Goal: Obtain resource: Obtain resource

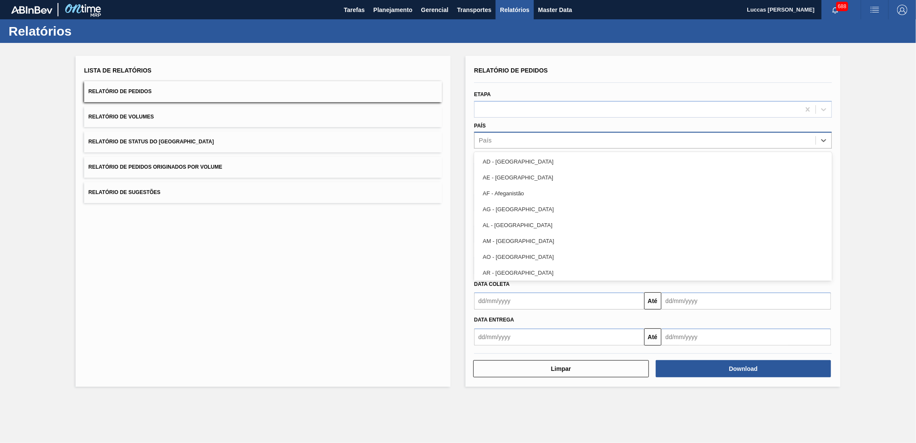
click at [500, 139] on div "País" at bounding box center [645, 140] width 341 height 12
type input "[GEOGRAPHIC_DATA]"
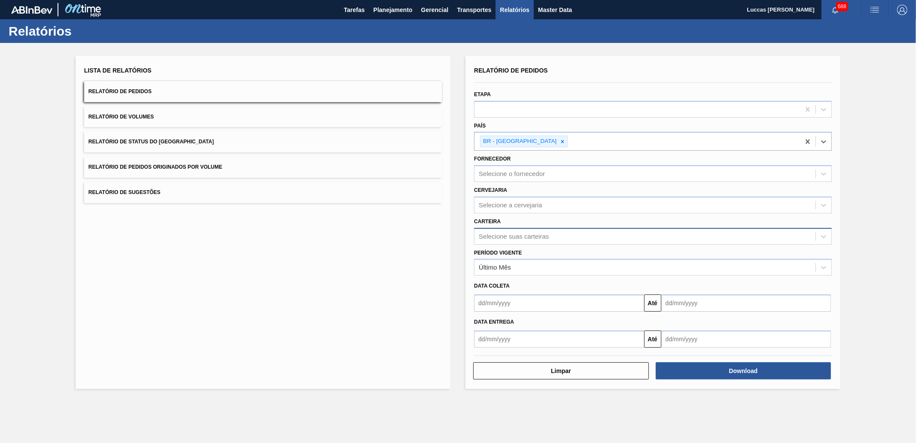
click at [518, 233] on div "Selecione suas carteiras" at bounding box center [514, 236] width 70 height 7
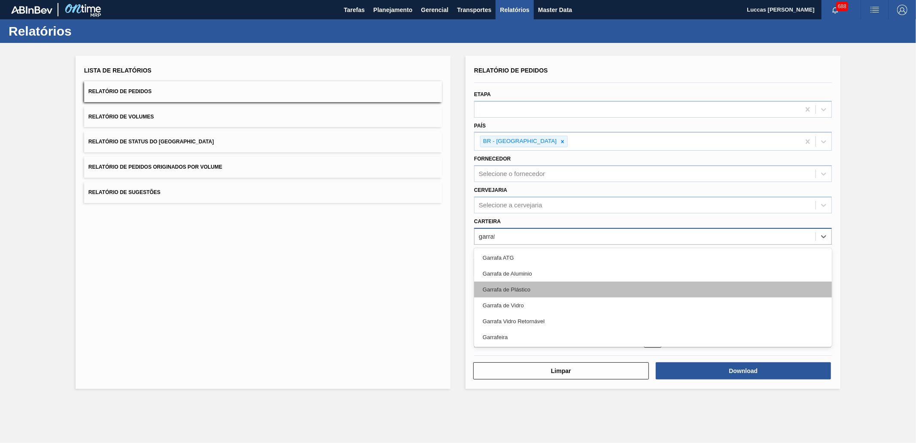
type input "garrafa"
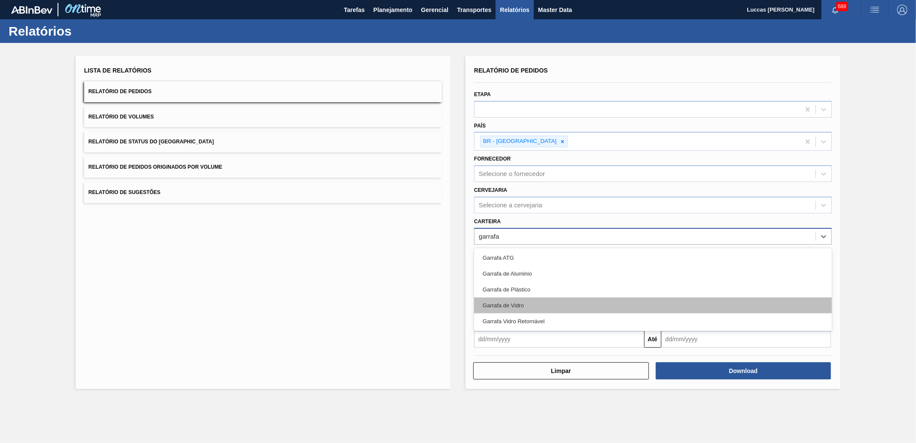
click at [529, 302] on div "Garrafa de Vidro" at bounding box center [653, 306] width 358 height 16
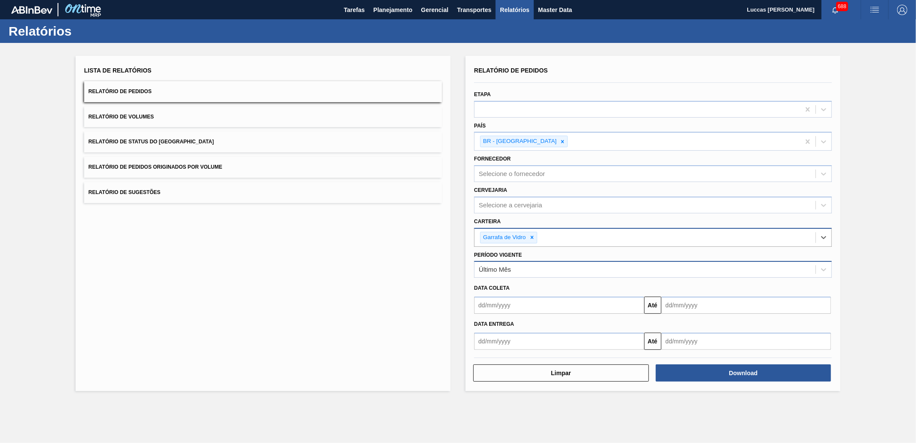
click at [521, 265] on div "Último Mês" at bounding box center [645, 270] width 341 height 12
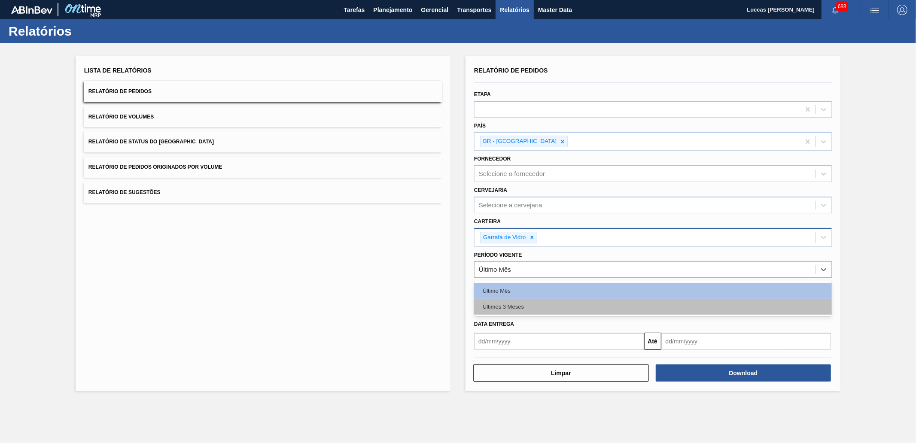
click at [522, 302] on div "Últimos 3 Meses" at bounding box center [653, 307] width 358 height 16
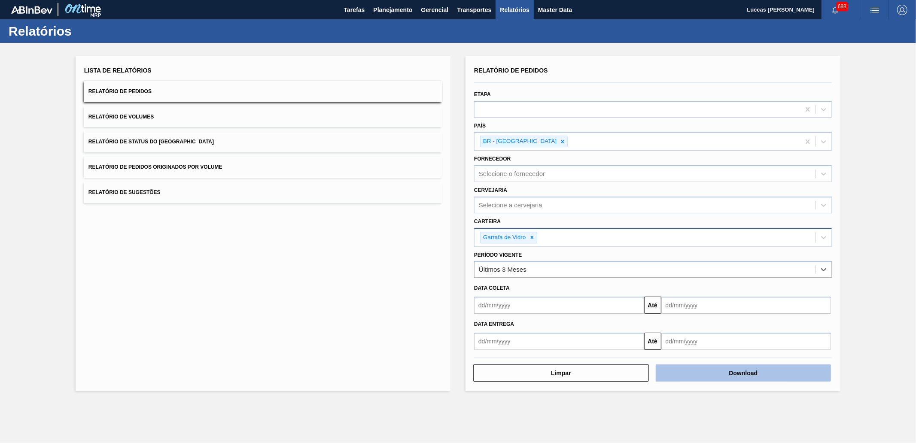
click at [715, 369] on button "Download" at bounding box center [744, 373] width 176 height 17
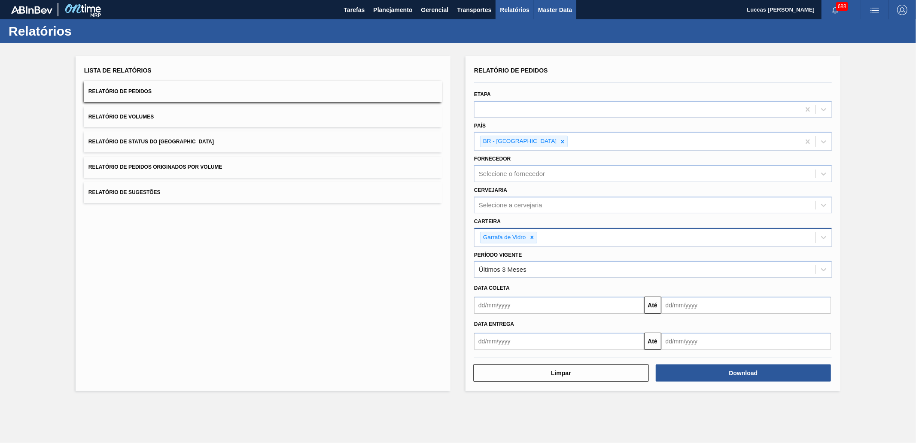
click at [576, 9] on button "Master Data" at bounding box center [555, 9] width 43 height 19
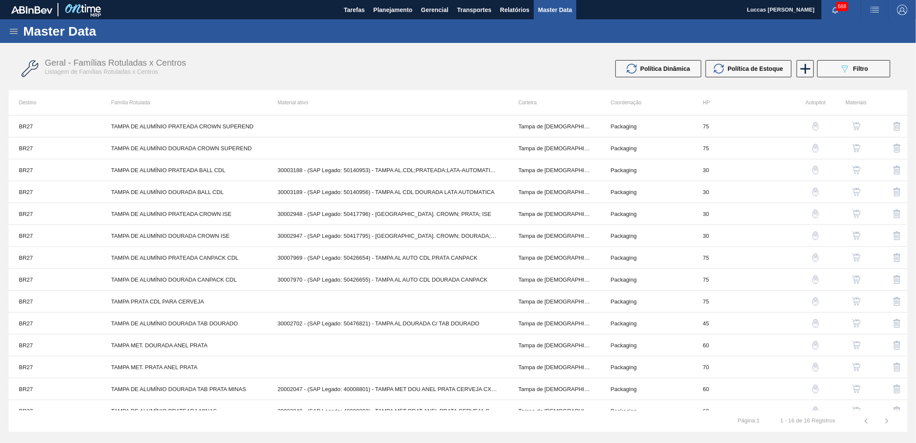
click at [15, 34] on icon at bounding box center [14, 31] width 10 height 10
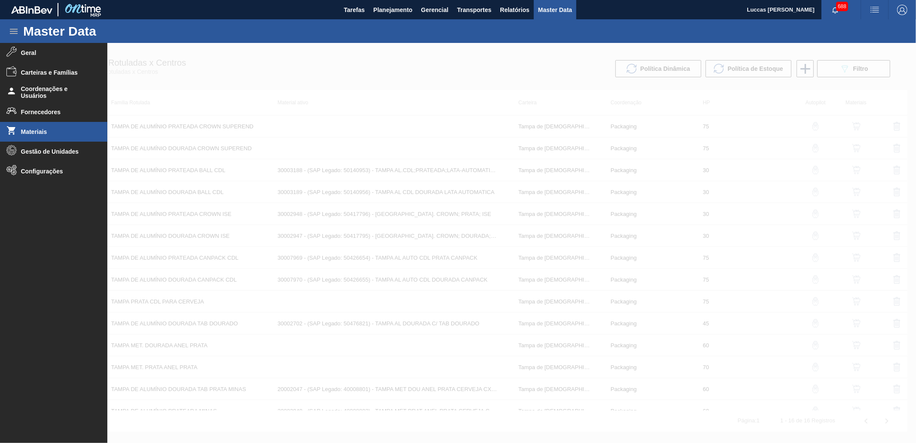
click at [67, 129] on span "Materiais" at bounding box center [56, 131] width 71 height 7
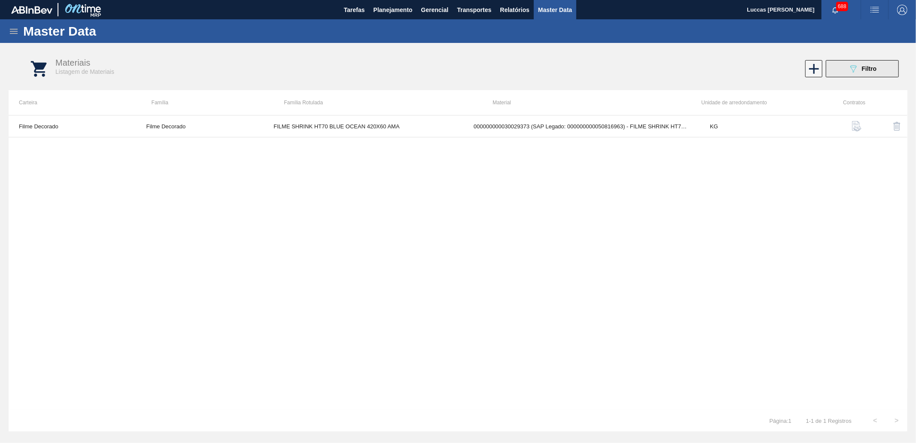
click at [852, 73] on icon "089F7B8B-B2A5-4AFE-B5C0-19BA573D28AC" at bounding box center [853, 69] width 10 height 10
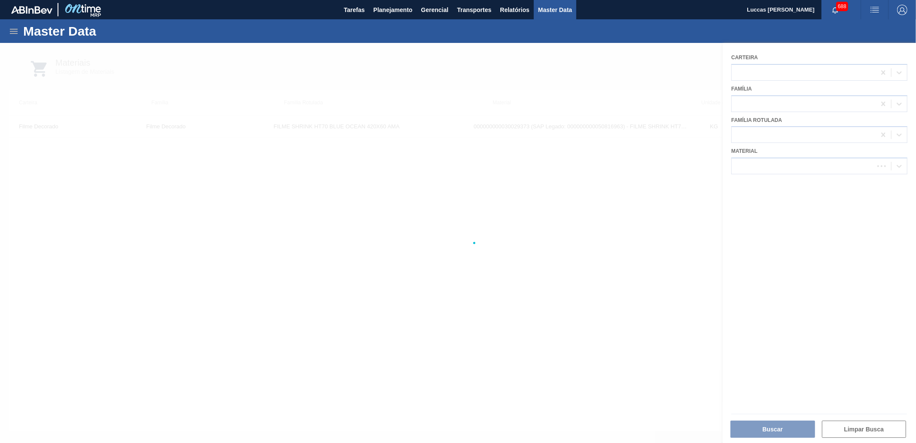
drag, startPoint x: 792, startPoint y: 151, endPoint x: 787, endPoint y: 156, distance: 6.4
click at [791, 151] on div at bounding box center [458, 243] width 916 height 400
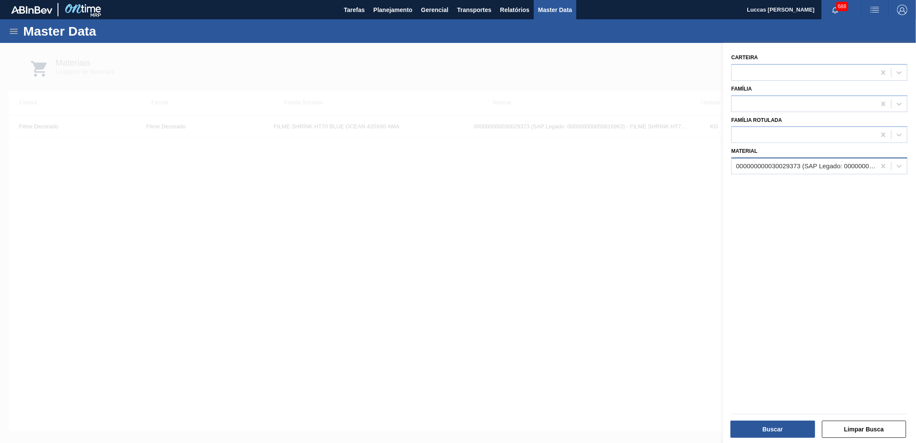
click at [769, 170] on div "000000000030029373 (SAP Legado: 000000000050816963) - FILME SHRINK HT70 BLUE OC…" at bounding box center [804, 166] width 144 height 12
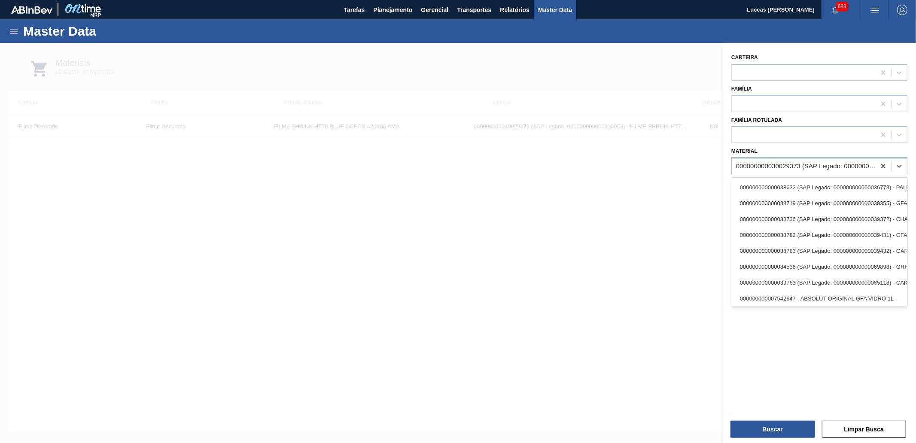
paste input "30034487"
type input "30034487"
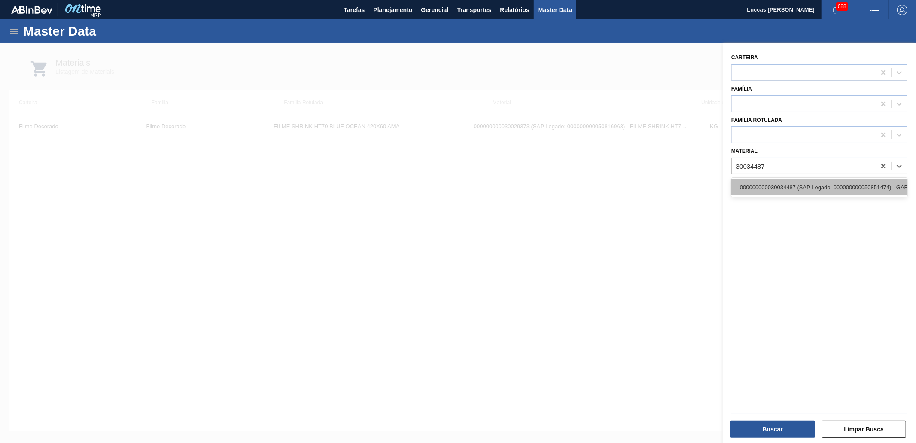
click at [784, 190] on div "000000000030034487 (SAP Legado: 000000000050851474) - GARRAFA MATRIOSKA VERDE 3…" at bounding box center [820, 188] width 176 height 16
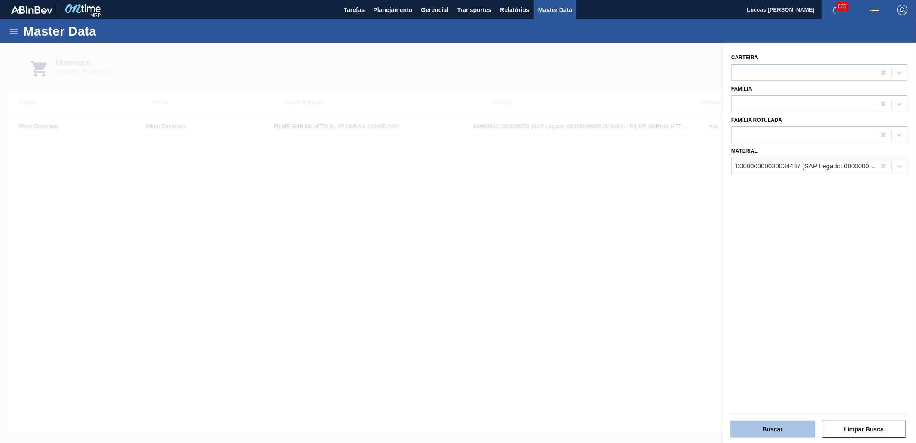
click at [780, 425] on button "Buscar" at bounding box center [773, 429] width 85 height 17
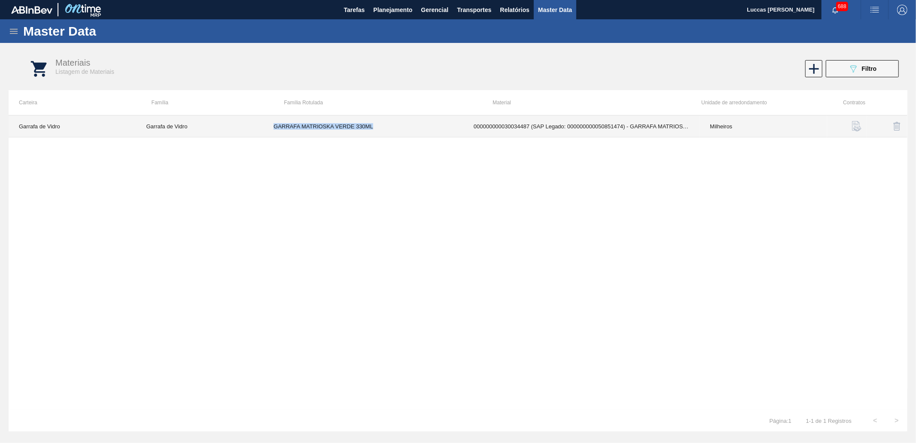
drag, startPoint x: 380, startPoint y: 128, endPoint x: 270, endPoint y: 130, distance: 110.0
click at [270, 130] on td "GARRAFA MATRIOSKA VERDE 330ML" at bounding box center [363, 127] width 200 height 22
copy td "GARRAFA MATRIOSKA VERDE 330ML"
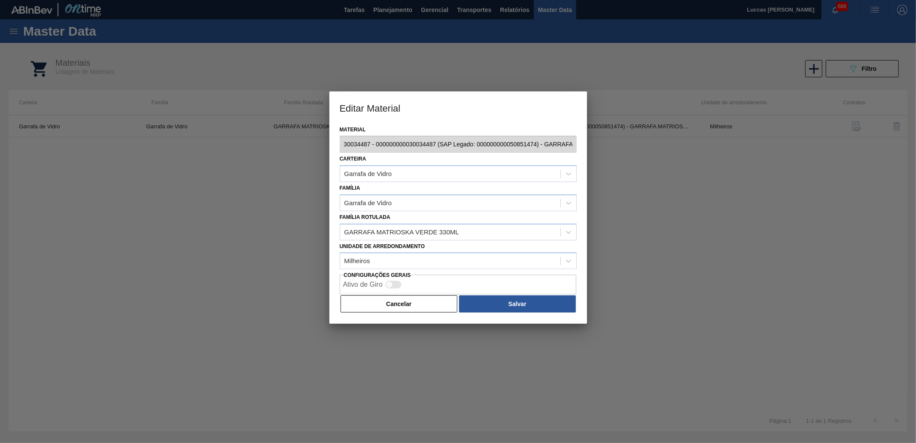
scroll to position [0, 88]
click at [613, 140] on div "Editar Material Material 30034487 - 000000000030034487 (SAP Legado: 00000000005…" at bounding box center [458, 221] width 916 height 443
click at [607, 145] on div "Editar Material Material 30034487 - 000000000030034487 (SAP Legado: 00000000005…" at bounding box center [458, 221] width 916 height 443
